Goal: Task Accomplishment & Management: Complete application form

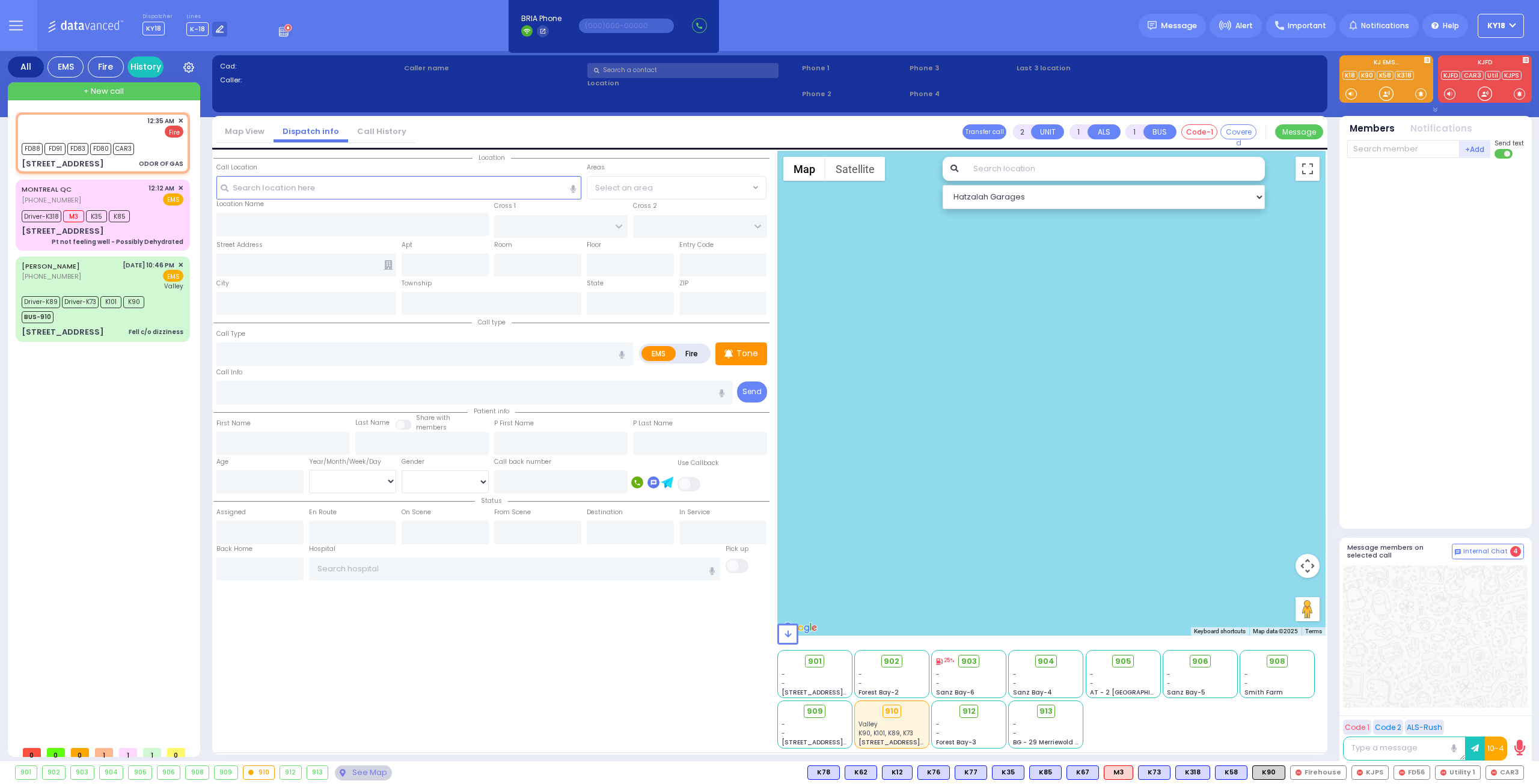
select select
type input "ODOR OF GAS"
radio input "false"
radio input "true"
select select
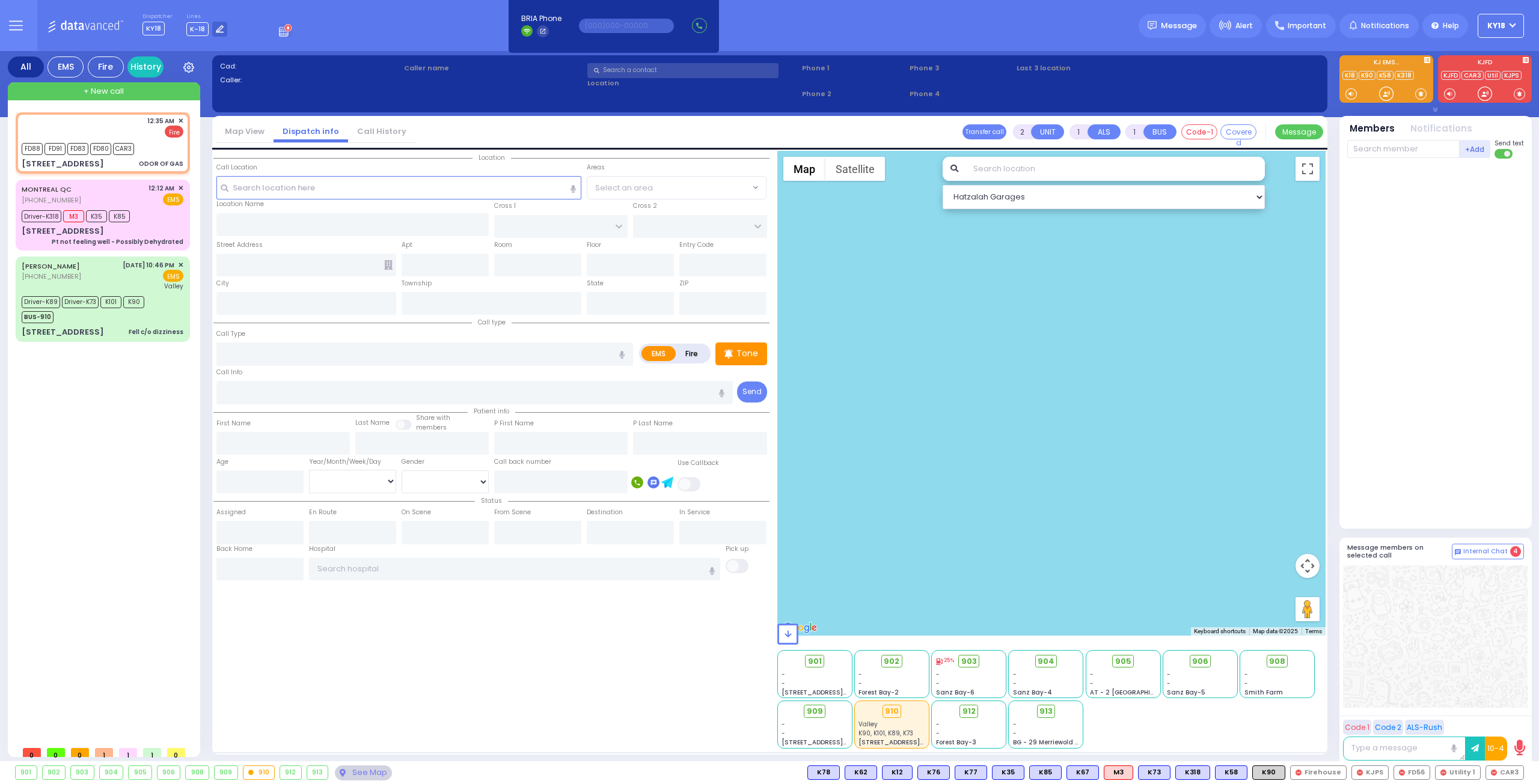
type input "00:35"
type input "00:37"
select select "Hatzalah Garages"
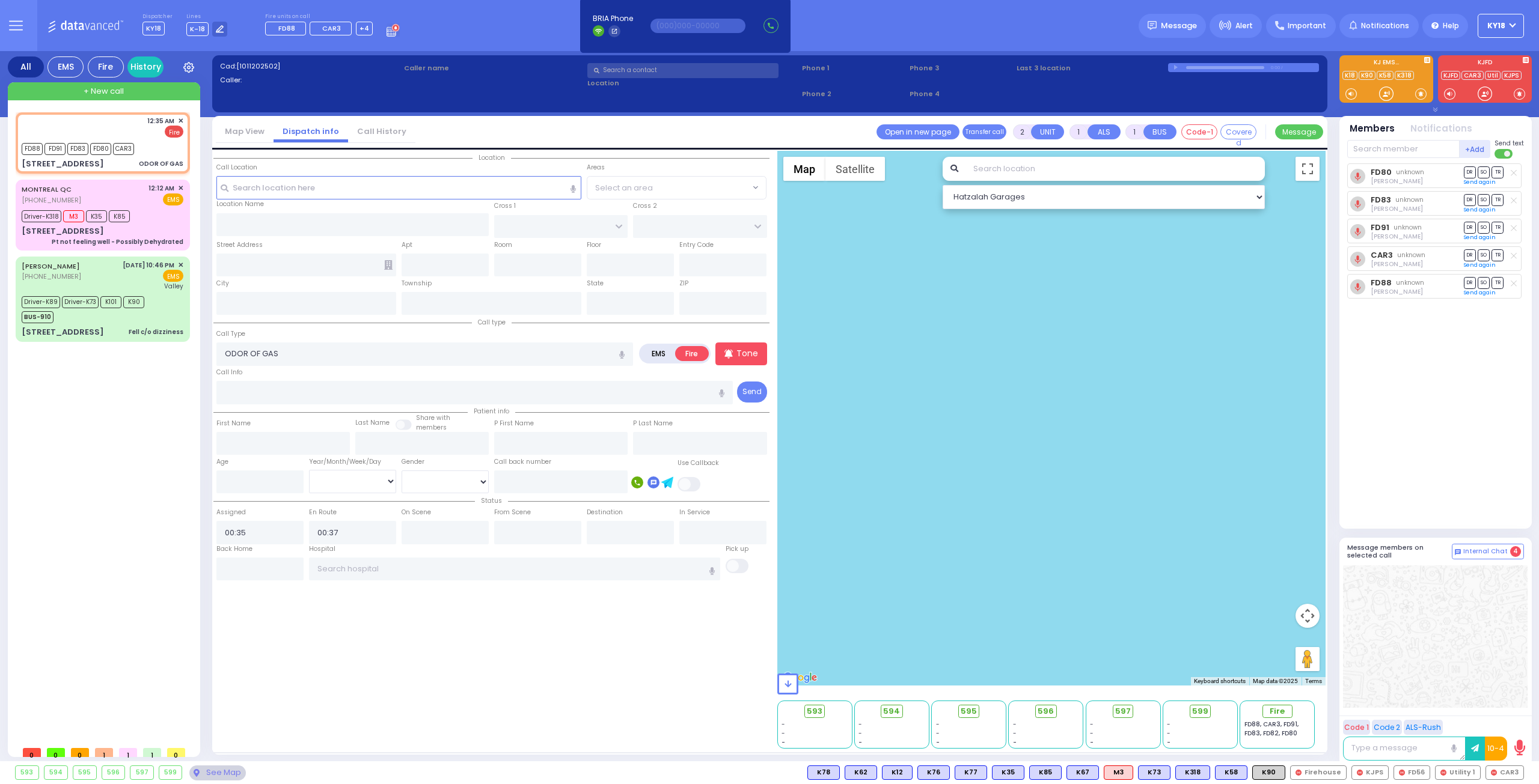
type input "FOREST RD"
type input "[STREET_ADDRESS]"
type input "202"
type input "[PERSON_NAME]"
type input "[US_STATE]"
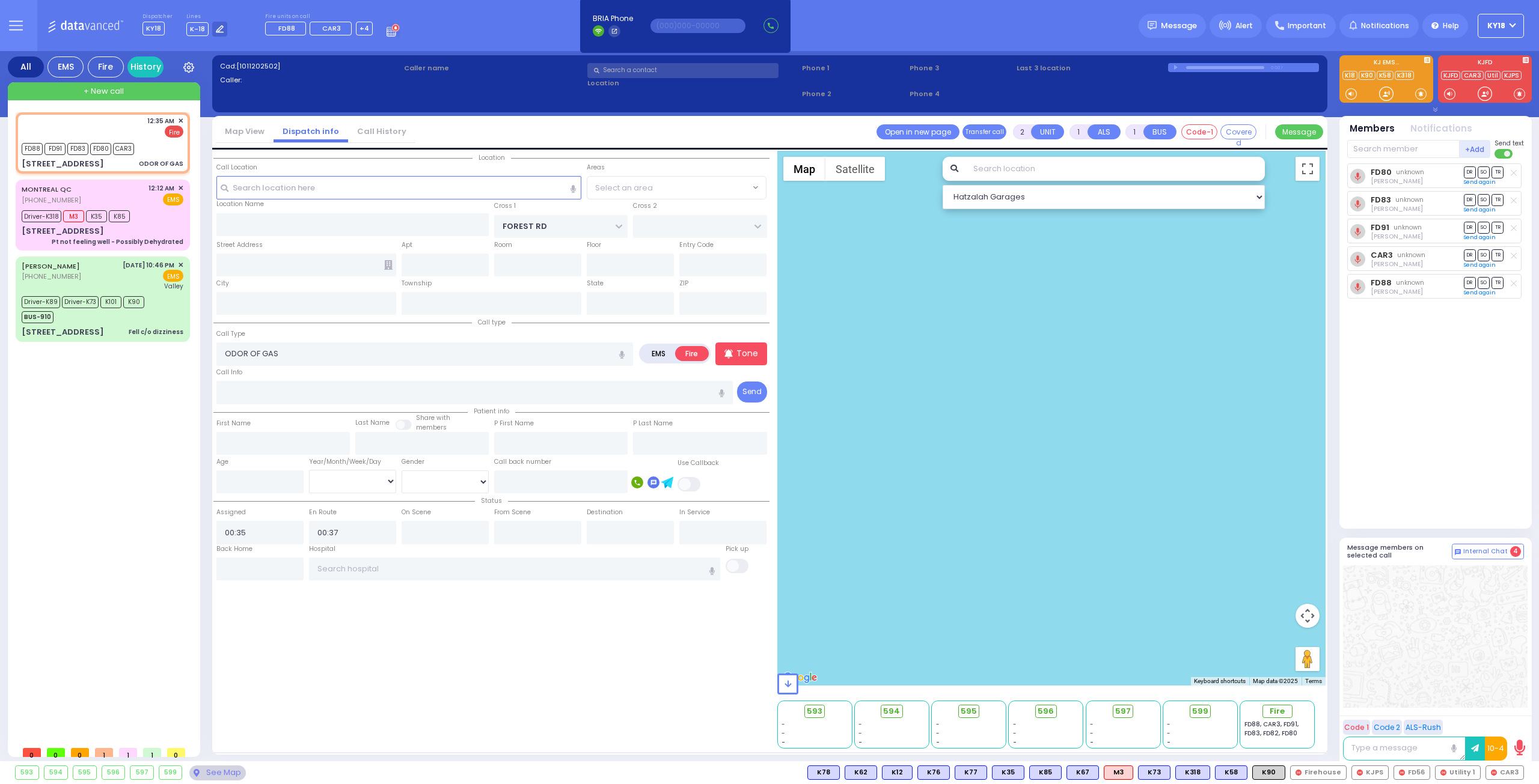
type input "10950"
select select "MONROE"
